Goal: Book appointment/travel/reservation

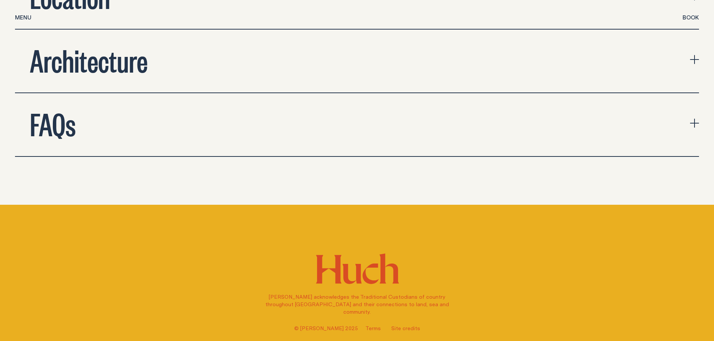
scroll to position [2688, 0]
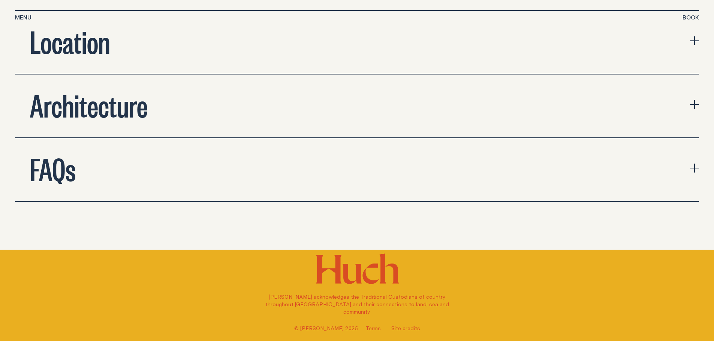
click at [125, 170] on button "FAQs" at bounding box center [357, 169] width 684 height 63
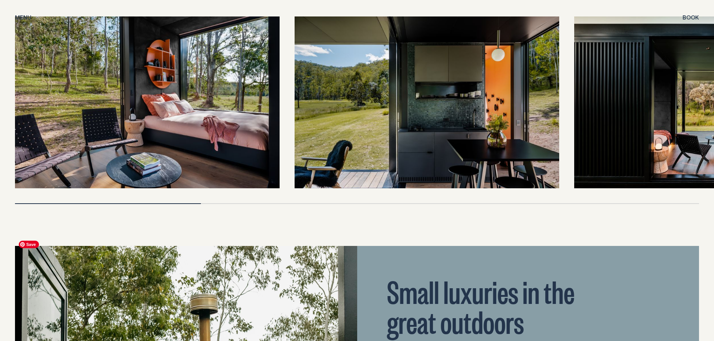
scroll to position [1714, 0]
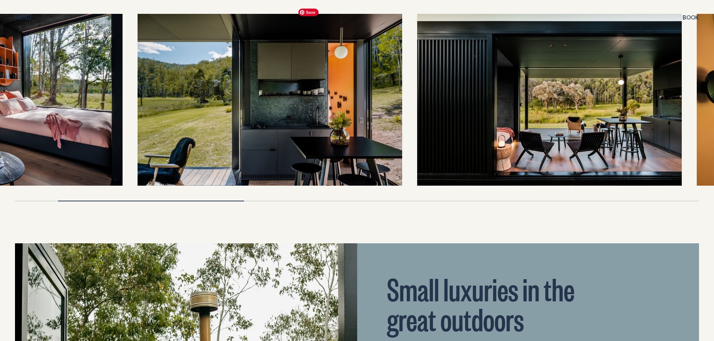
drag, startPoint x: 400, startPoint y: 129, endPoint x: 239, endPoint y: 129, distance: 161.1
click at [239, 129] on img at bounding box center [269, 100] width 264 height 172
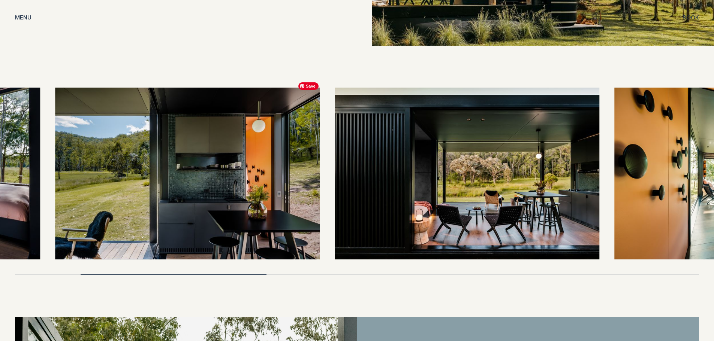
scroll to position [1639, 0]
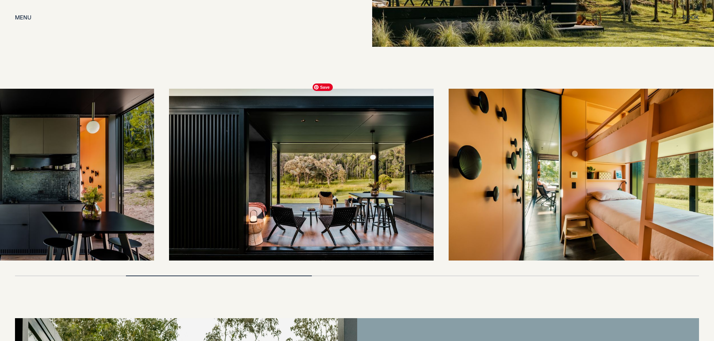
drag, startPoint x: 328, startPoint y: 164, endPoint x: 207, endPoint y: 151, distance: 122.1
click at [207, 151] on img at bounding box center [301, 175] width 264 height 172
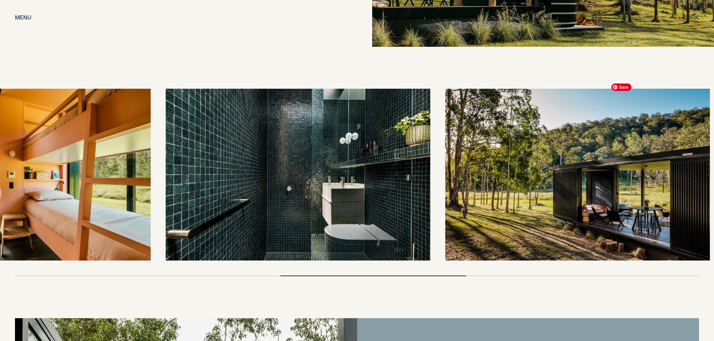
drag, startPoint x: 614, startPoint y: 169, endPoint x: 219, endPoint y: 159, distance: 395.4
click at [196, 154] on img at bounding box center [298, 175] width 264 height 172
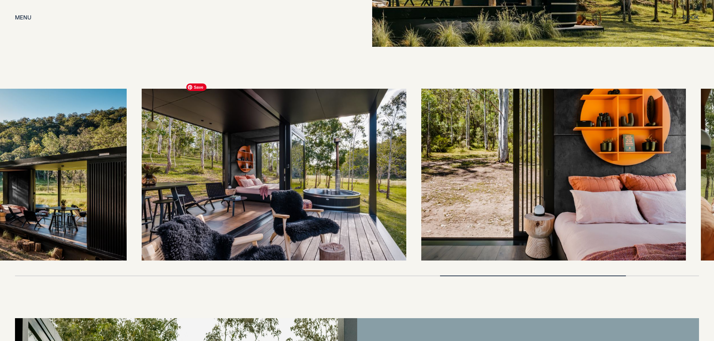
drag, startPoint x: 595, startPoint y: 183, endPoint x: 153, endPoint y: 160, distance: 443.0
click at [157, 160] on img at bounding box center [274, 175] width 264 height 172
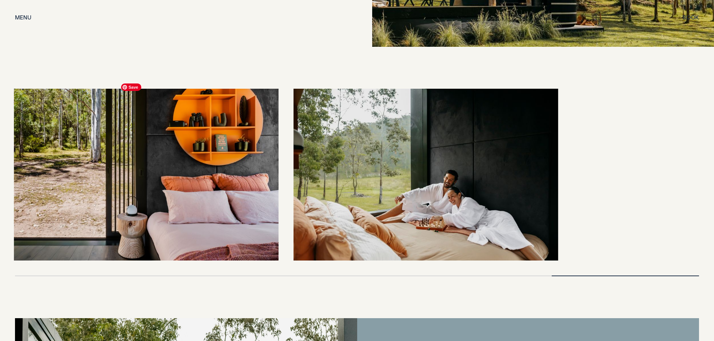
drag, startPoint x: 514, startPoint y: 187, endPoint x: 224, endPoint y: 164, distance: 290.8
click at [224, 164] on div at bounding box center [357, 175] width 684 height 172
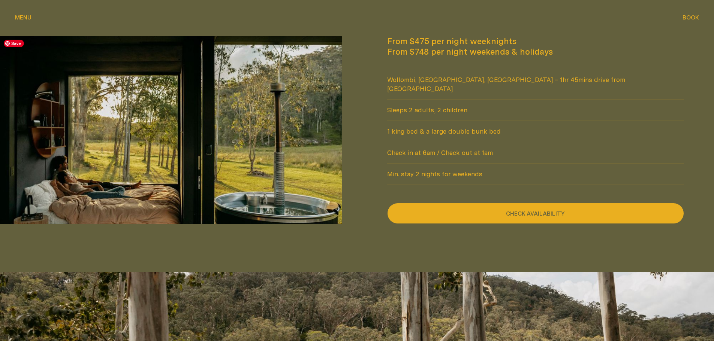
scroll to position [702, 0]
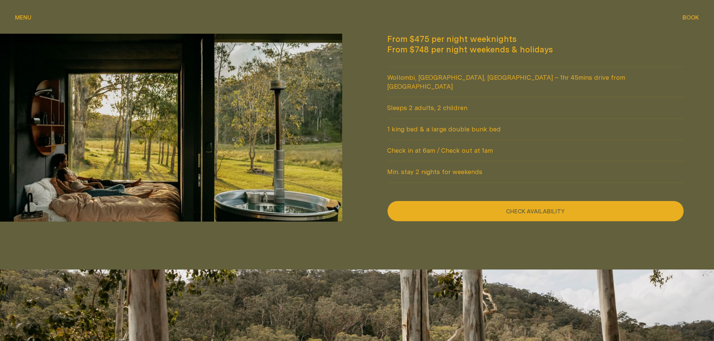
click at [543, 202] on button "Check availability" at bounding box center [535, 211] width 297 height 21
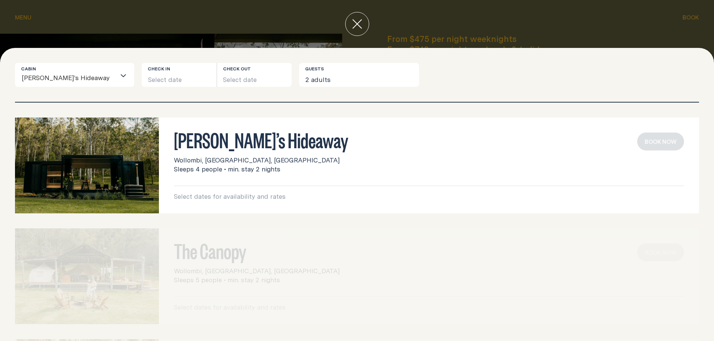
click at [253, 266] on div "The Canopy Wollombi, [GEOGRAPHIC_DATA], [GEOGRAPHIC_DATA] Sleeps 5 people • min…" at bounding box center [357, 277] width 684 height 96
click at [356, 24] on icon "close" at bounding box center [357, 24] width 10 height 10
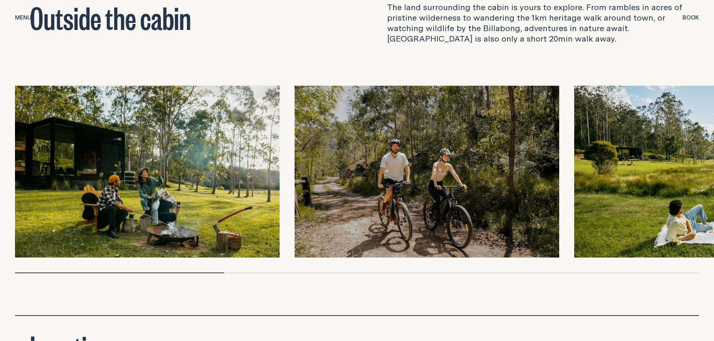
scroll to position [2398, 0]
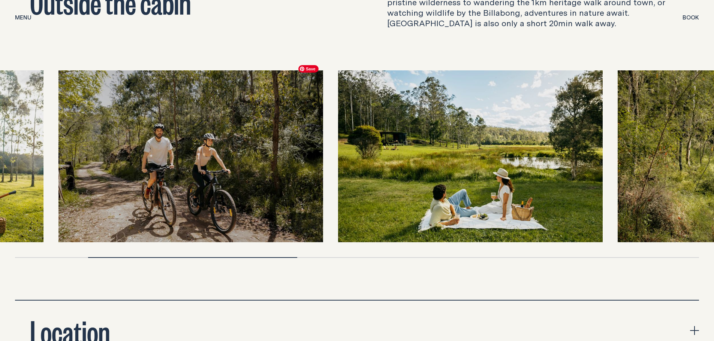
drag, startPoint x: 380, startPoint y: 167, endPoint x: 140, endPoint y: 157, distance: 239.6
click at [140, 157] on img at bounding box center [190, 156] width 264 height 172
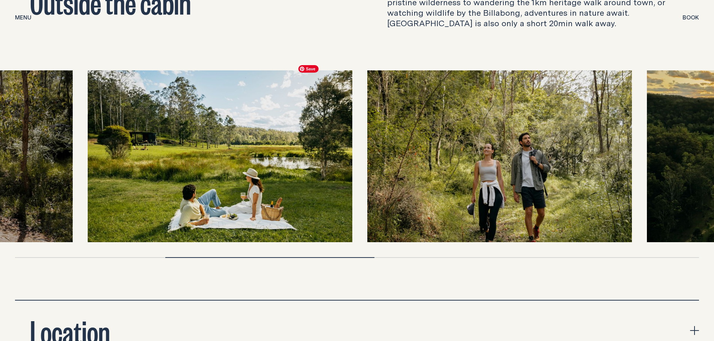
drag, startPoint x: 344, startPoint y: 170, endPoint x: 108, endPoint y: 147, distance: 237.2
click at [108, 147] on img at bounding box center [220, 156] width 264 height 172
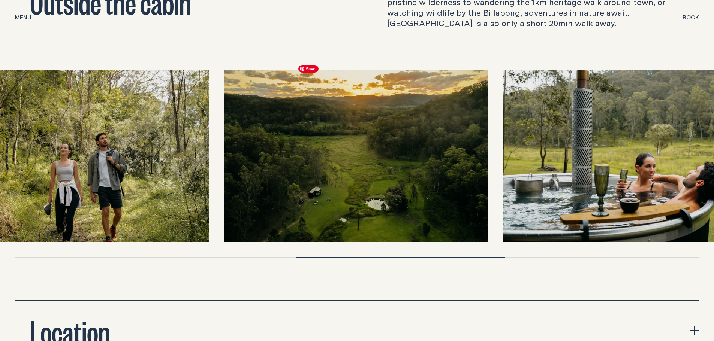
drag, startPoint x: 442, startPoint y: 177, endPoint x: 58, endPoint y: 157, distance: 384.5
click at [67, 158] on img at bounding box center [76, 156] width 264 height 172
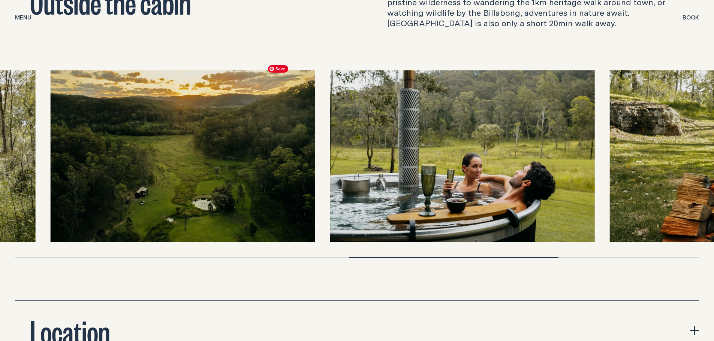
drag, startPoint x: 454, startPoint y: 166, endPoint x: 143, endPoint y: 145, distance: 311.3
click at [143, 145] on img at bounding box center [183, 156] width 264 height 172
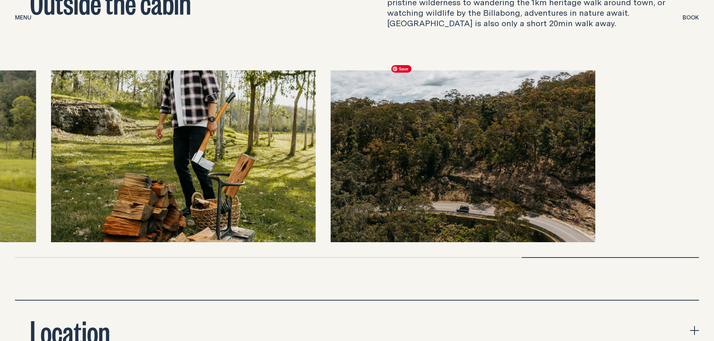
drag, startPoint x: 472, startPoint y: 174, endPoint x: 139, endPoint y: 157, distance: 333.9
click at [141, 157] on img at bounding box center [183, 156] width 264 height 172
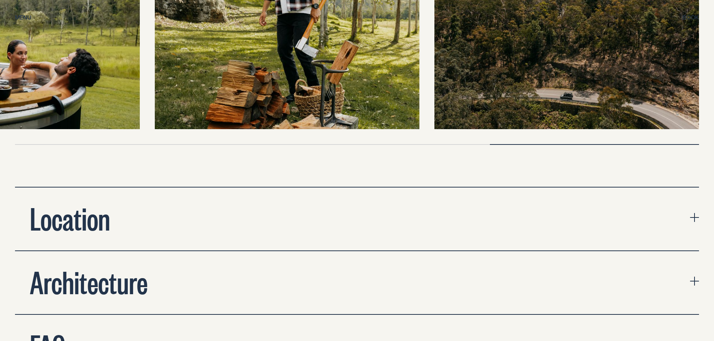
scroll to position [2585, 0]
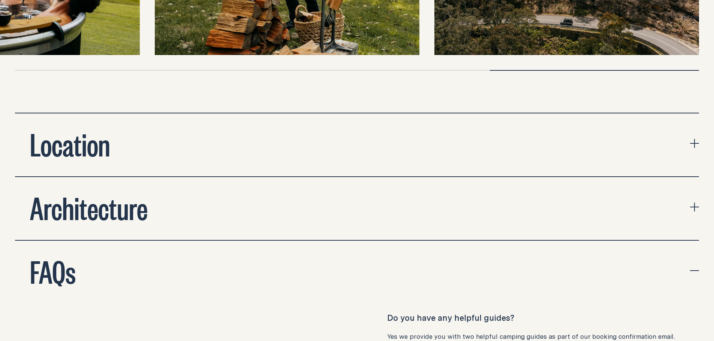
click at [115, 139] on div "Location" at bounding box center [70, 144] width 110 height 30
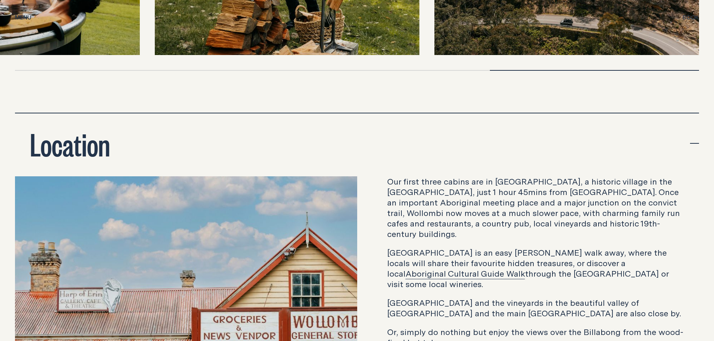
click at [115, 139] on div "Location" at bounding box center [70, 144] width 110 height 30
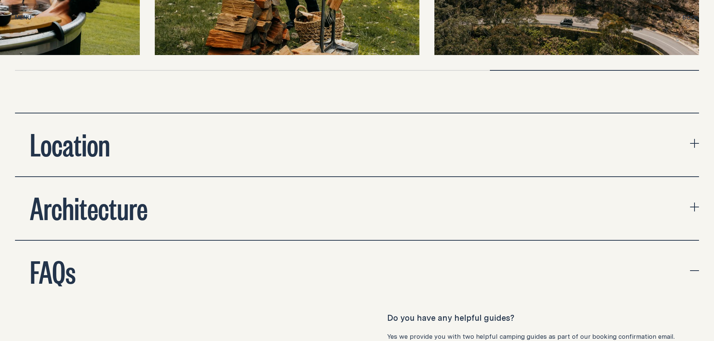
click at [152, 194] on div "Architecture" at bounding box center [89, 207] width 148 height 30
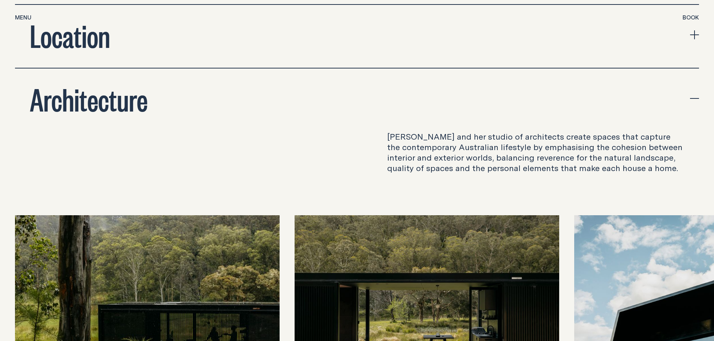
scroll to position [2735, 0]
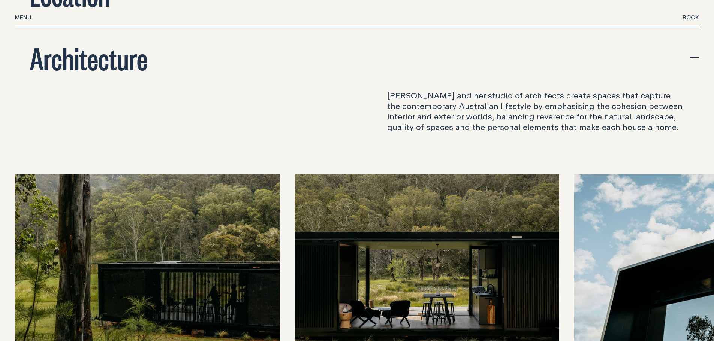
click at [189, 69] on button "Architecture" at bounding box center [357, 58] width 684 height 63
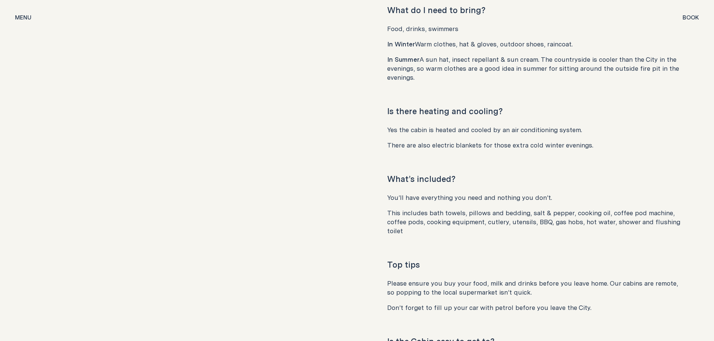
scroll to position [3429, 0]
